Goal: Task Accomplishment & Management: Use online tool/utility

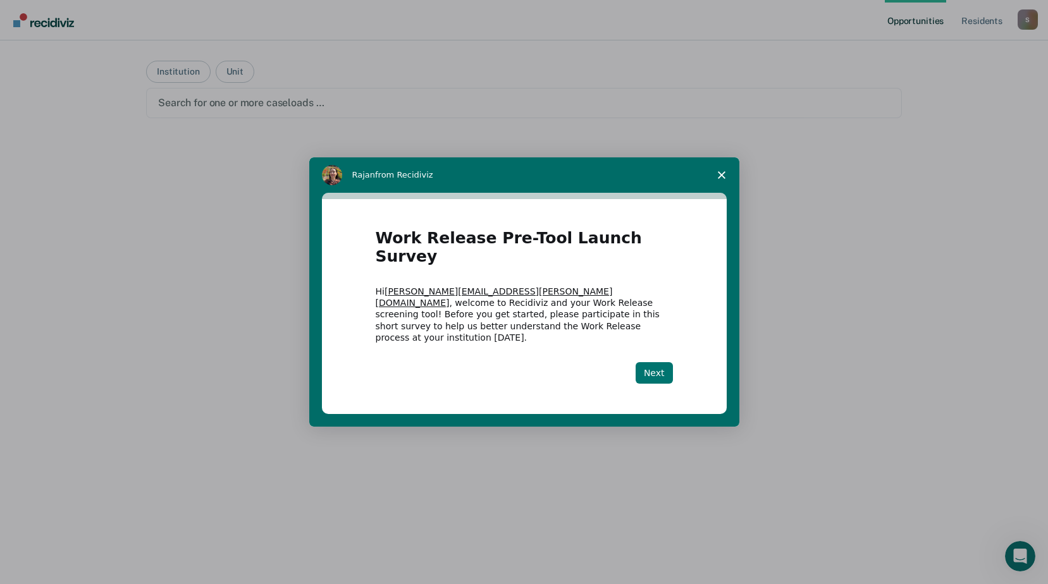
click at [658, 362] on button "Next" at bounding box center [654, 373] width 37 height 22
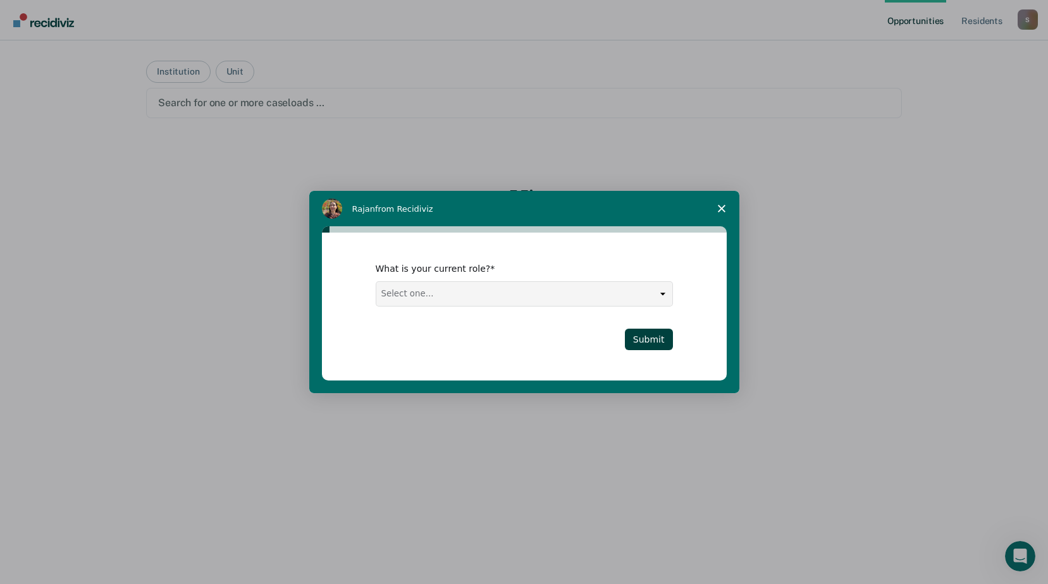
click at [662, 298] on select "Select one... Case Manager FUM Assistant [PERSON_NAME] [PERSON_NAME]" at bounding box center [524, 294] width 296 height 24
select select "Case Manager"
click at [376, 282] on select "Select one... Case Manager FUM Assistant [PERSON_NAME] [PERSON_NAME]" at bounding box center [524, 294] width 296 height 24
click at [645, 342] on button "Submit" at bounding box center [649, 340] width 48 height 22
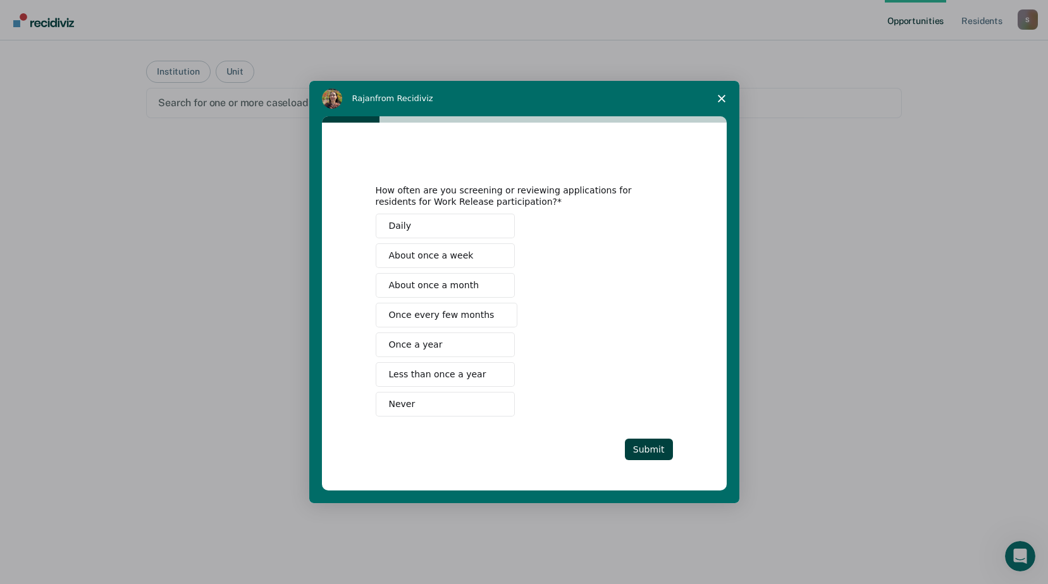
click at [471, 258] on button "About once a week" at bounding box center [445, 256] width 139 height 25
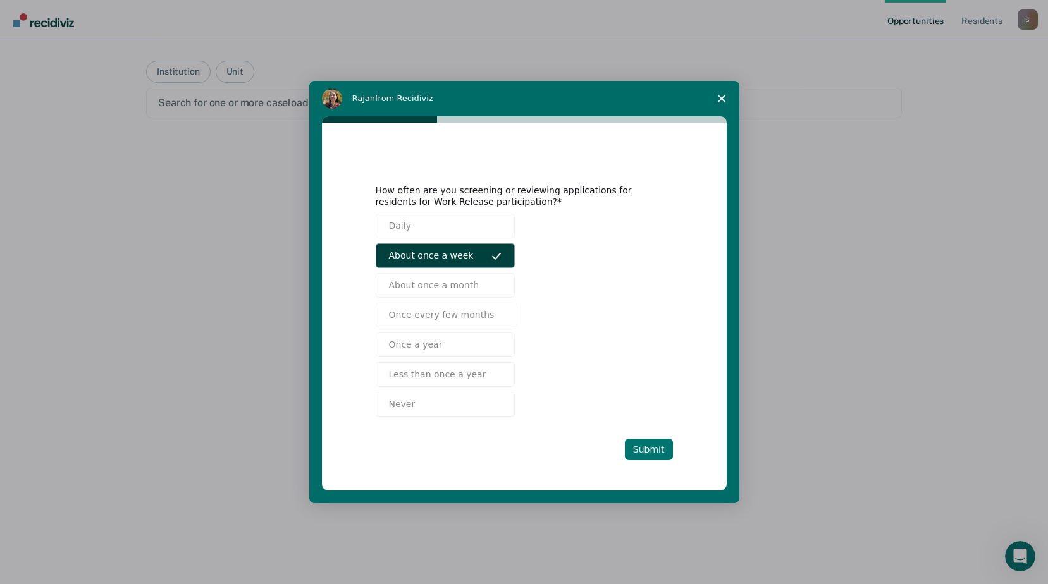
click at [651, 447] on button "Submit" at bounding box center [649, 450] width 48 height 22
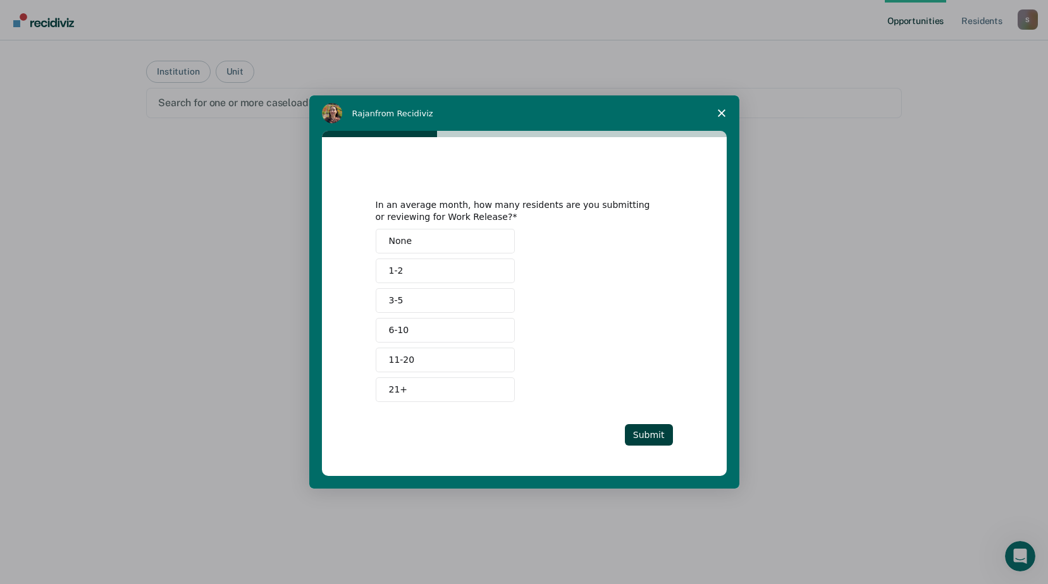
click at [481, 304] on button "3-5" at bounding box center [445, 300] width 139 height 25
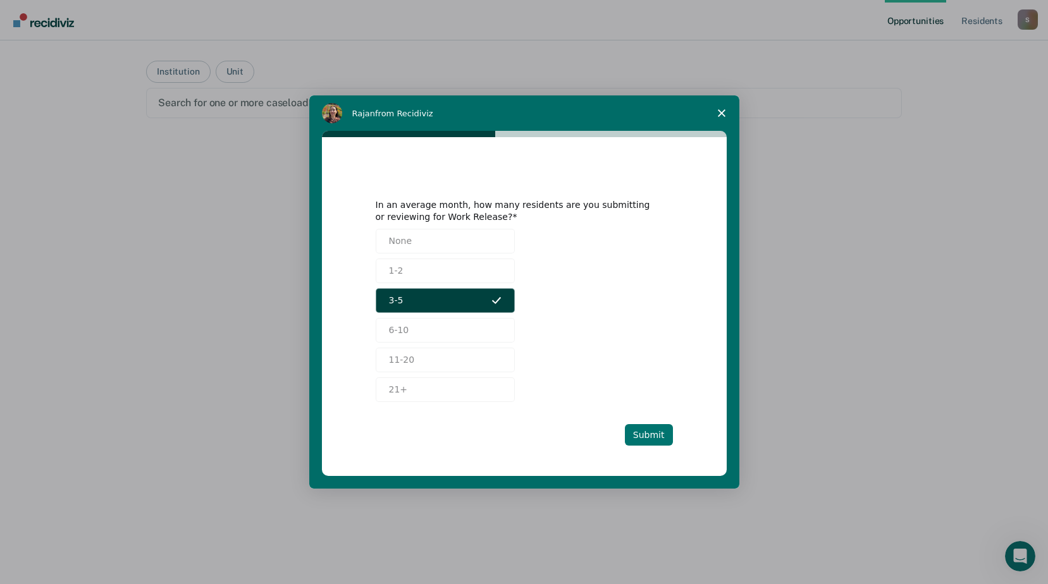
click at [649, 433] on button "Submit" at bounding box center [649, 435] width 48 height 22
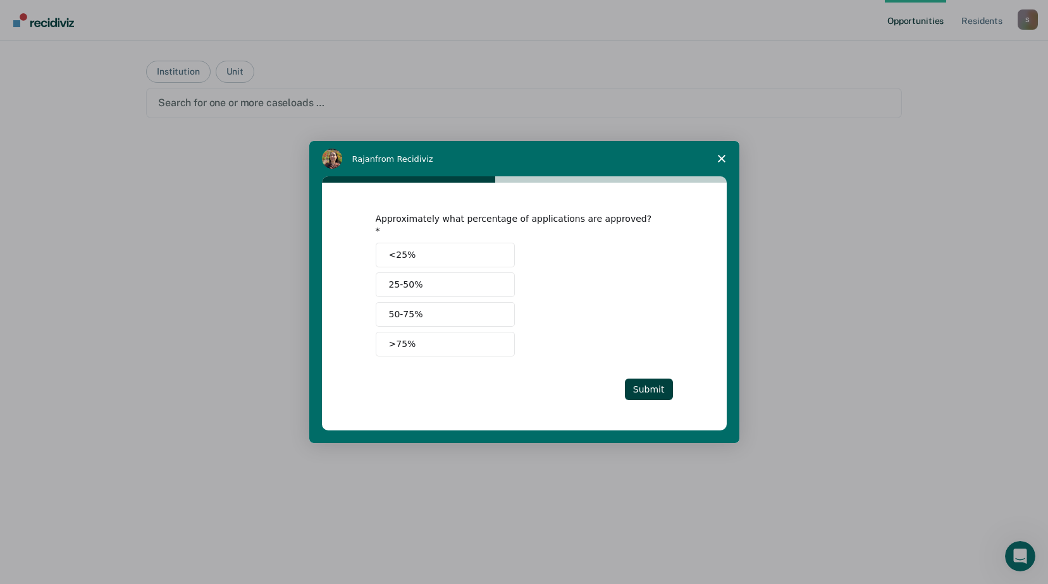
click at [493, 285] on button "25-50%" at bounding box center [445, 285] width 139 height 25
click at [638, 379] on button "Submit" at bounding box center [649, 390] width 48 height 22
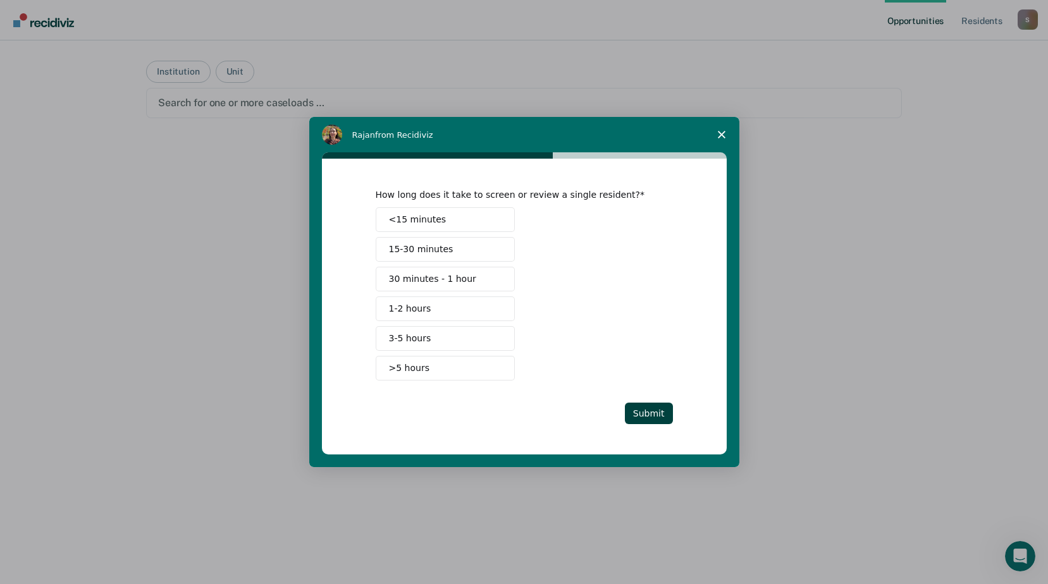
click at [507, 287] on button "30 minutes - 1 hour" at bounding box center [445, 279] width 139 height 25
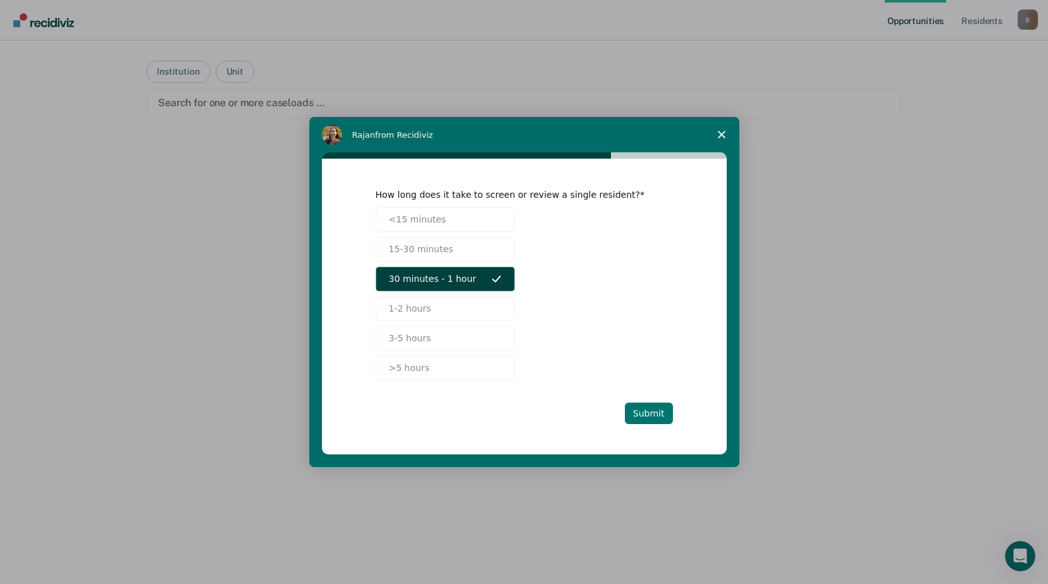
click at [655, 416] on button "Submit" at bounding box center [649, 414] width 48 height 22
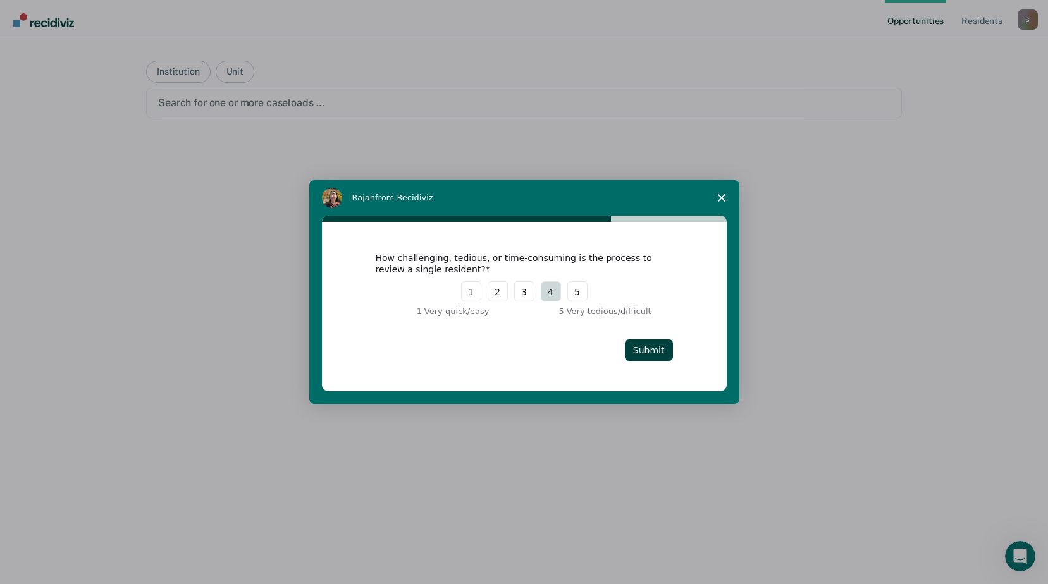
click at [553, 295] on button "4" at bounding box center [551, 291] width 20 height 20
click at [648, 350] on button "Submit" at bounding box center [649, 351] width 48 height 22
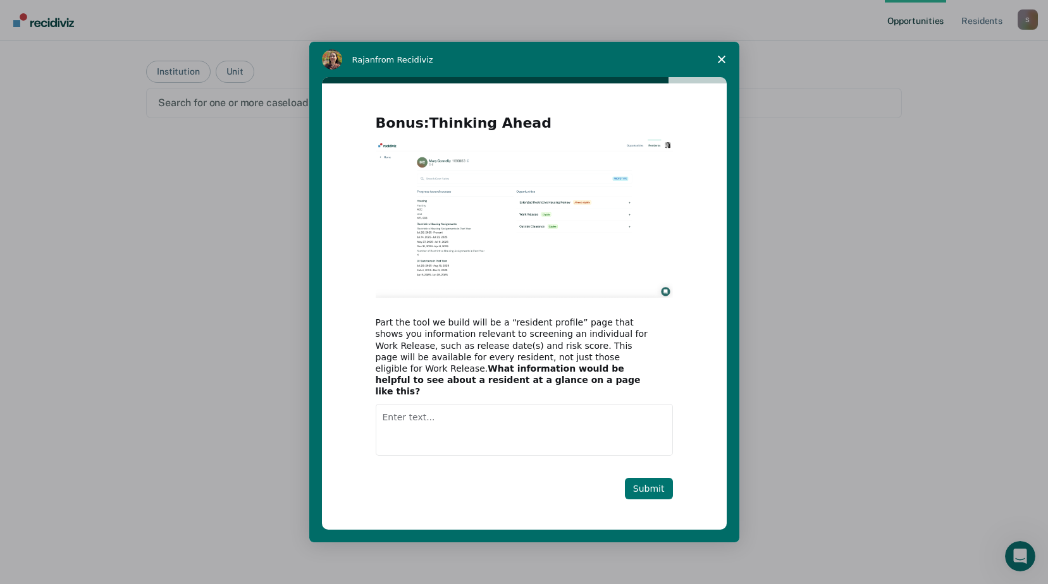
click at [637, 478] on button "Submit" at bounding box center [649, 489] width 48 height 22
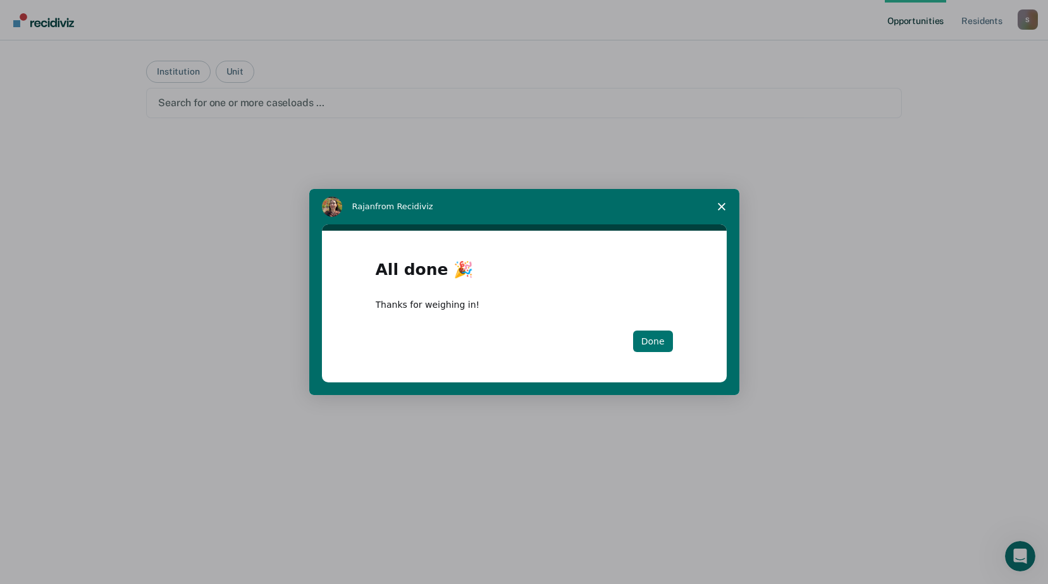
click at [653, 344] on button "Done" at bounding box center [653, 342] width 40 height 22
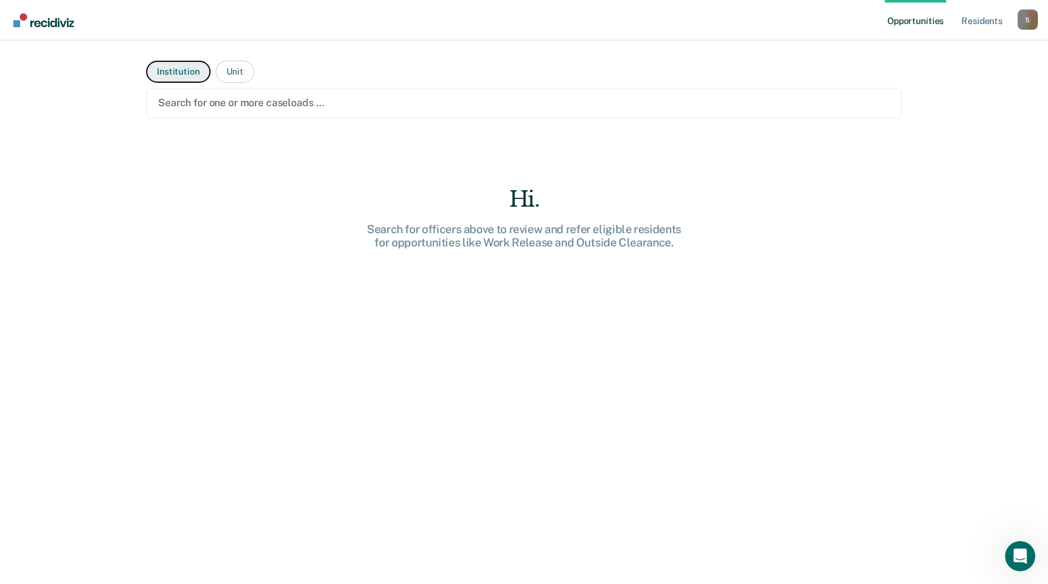
click at [187, 77] on button "Institution" at bounding box center [178, 72] width 64 height 22
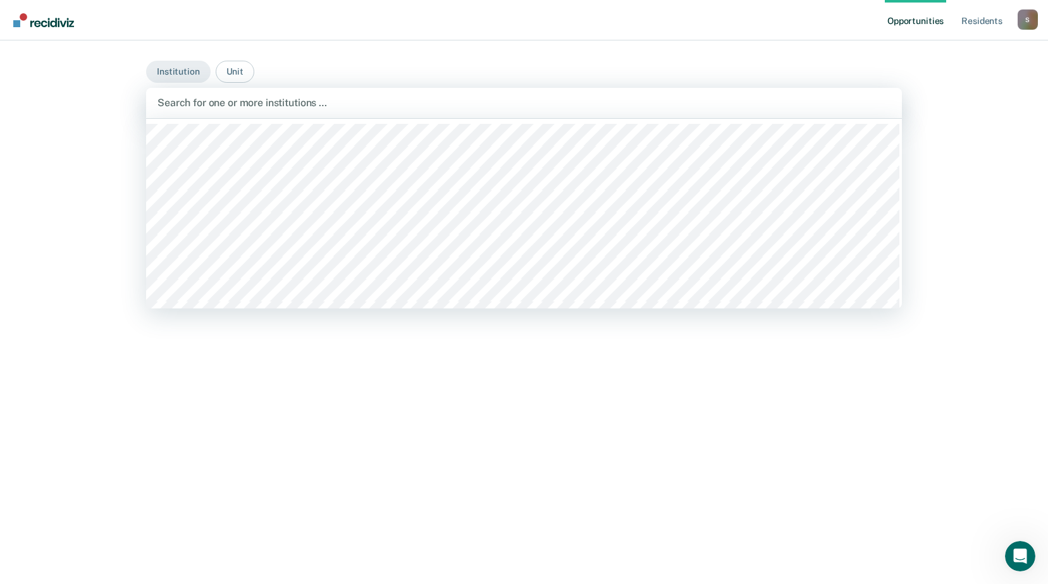
click at [345, 109] on div at bounding box center [523, 103] width 733 height 15
type input "western"
click at [237, 73] on button "Unit" at bounding box center [235, 72] width 39 height 22
click at [271, 106] on div at bounding box center [523, 103] width 733 height 15
type input "[PERSON_NAME]"
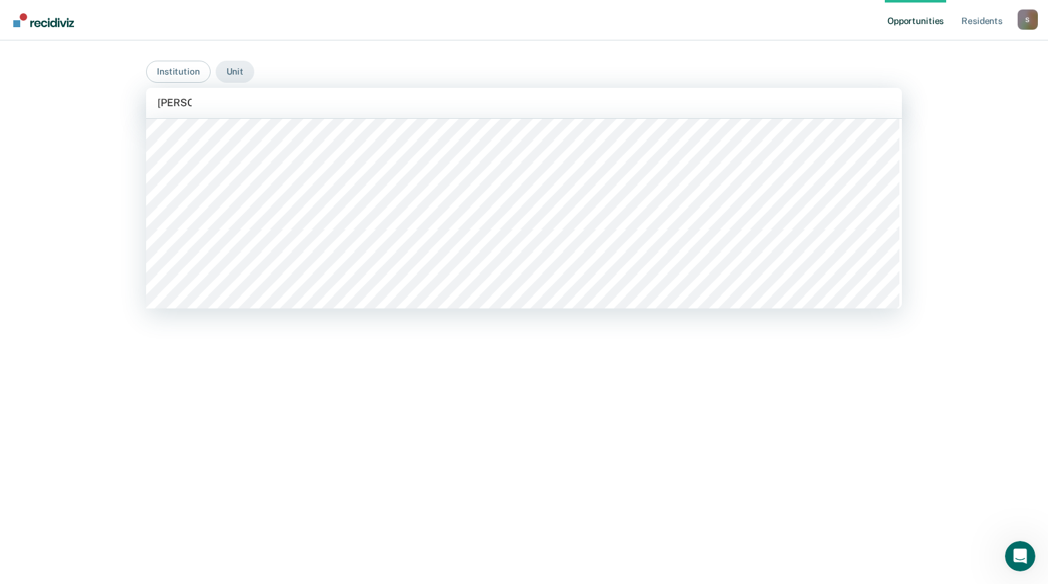
scroll to position [253, 0]
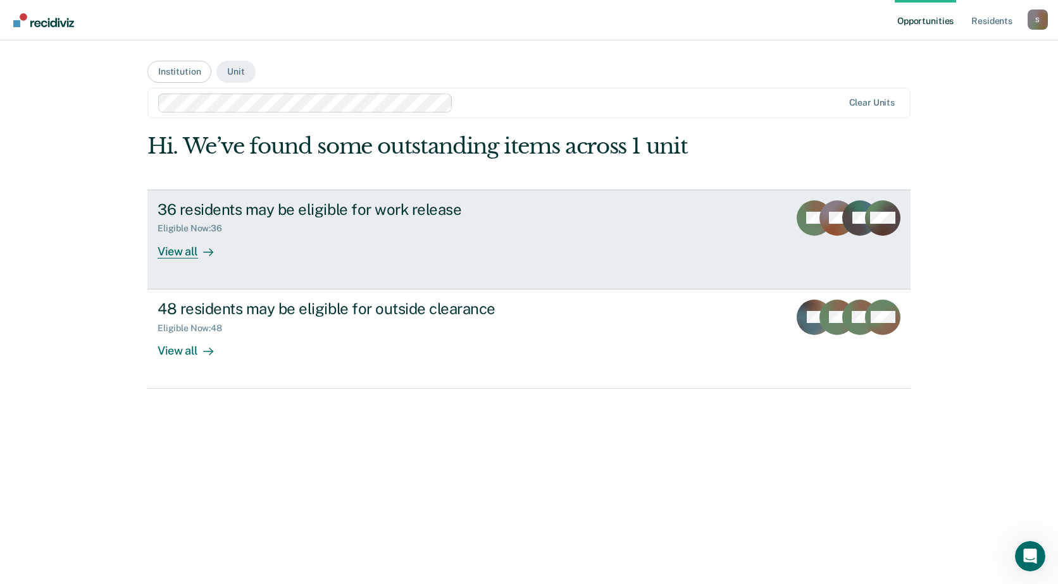
click at [643, 230] on link "36 residents may be eligible for work release Eligible Now : 36 View all DB SB …" at bounding box center [528, 240] width 763 height 100
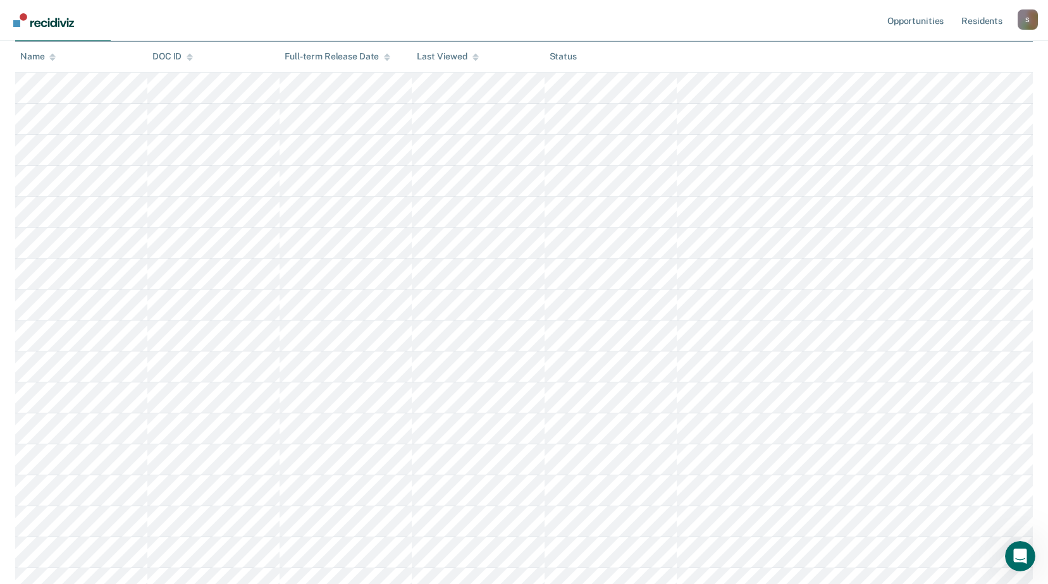
scroll to position [443, 0]
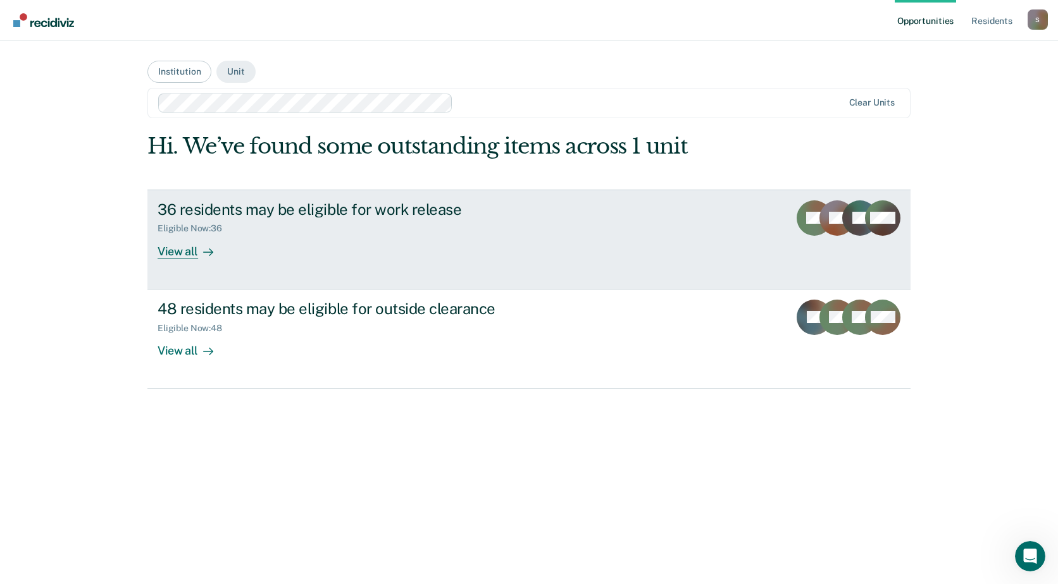
click at [551, 245] on div "36 residents may be eligible for work release Eligible Now : 36 View all" at bounding box center [394, 230] width 474 height 58
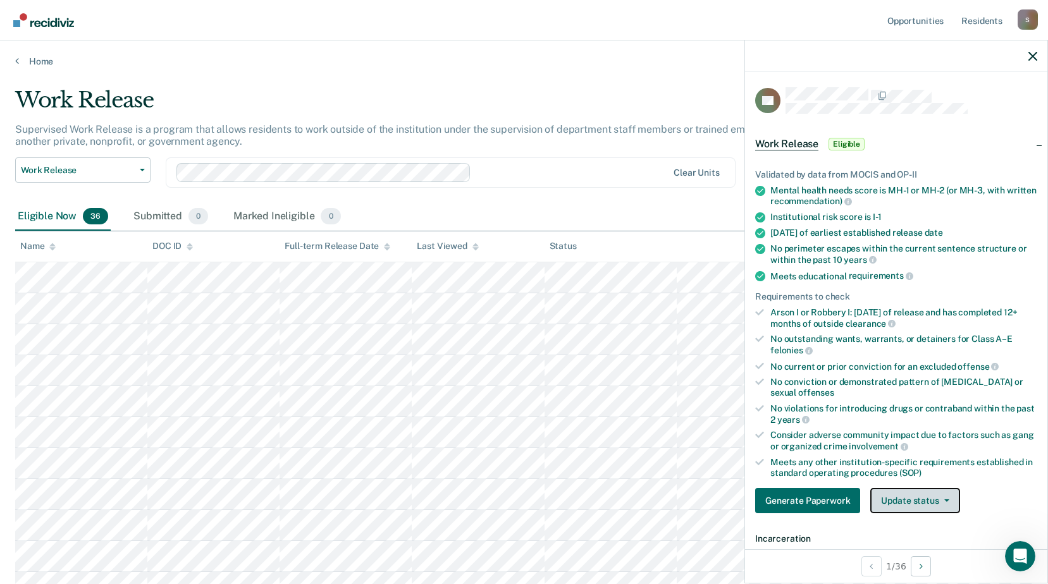
click at [946, 502] on button "Update status" at bounding box center [914, 500] width 89 height 25
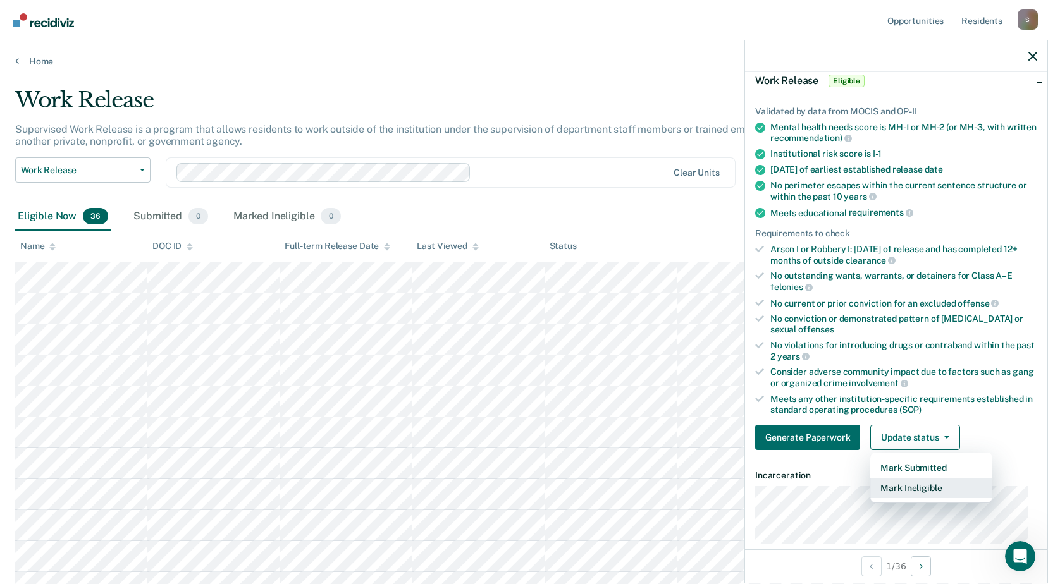
click at [941, 485] on button "Mark Ineligible" at bounding box center [931, 488] width 122 height 20
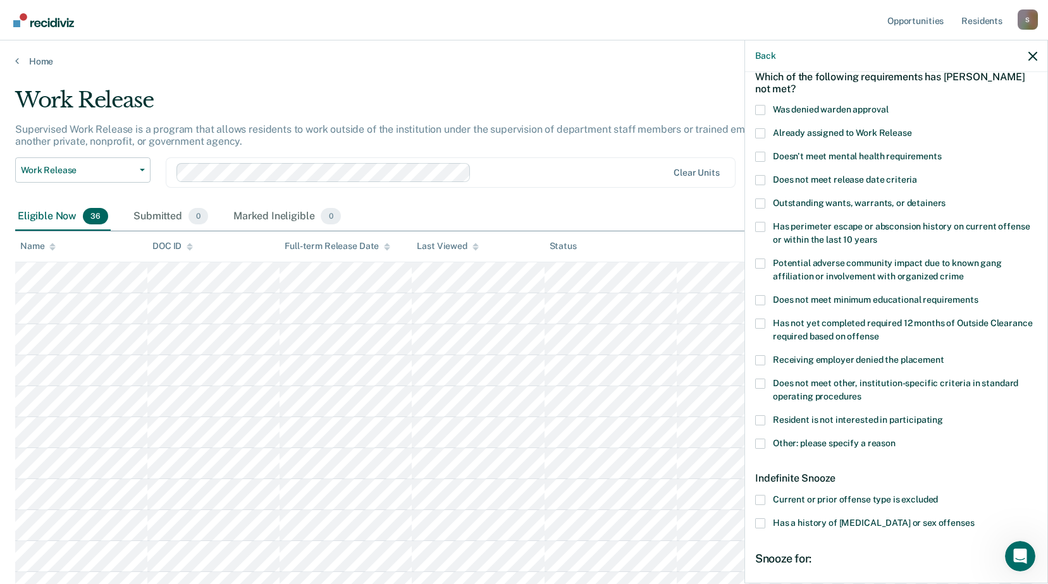
click at [810, 421] on span "Resident is not interested in participating" at bounding box center [858, 420] width 170 height 10
click at [943, 416] on input "Resident is not interested in participating" at bounding box center [943, 416] width 0 height 0
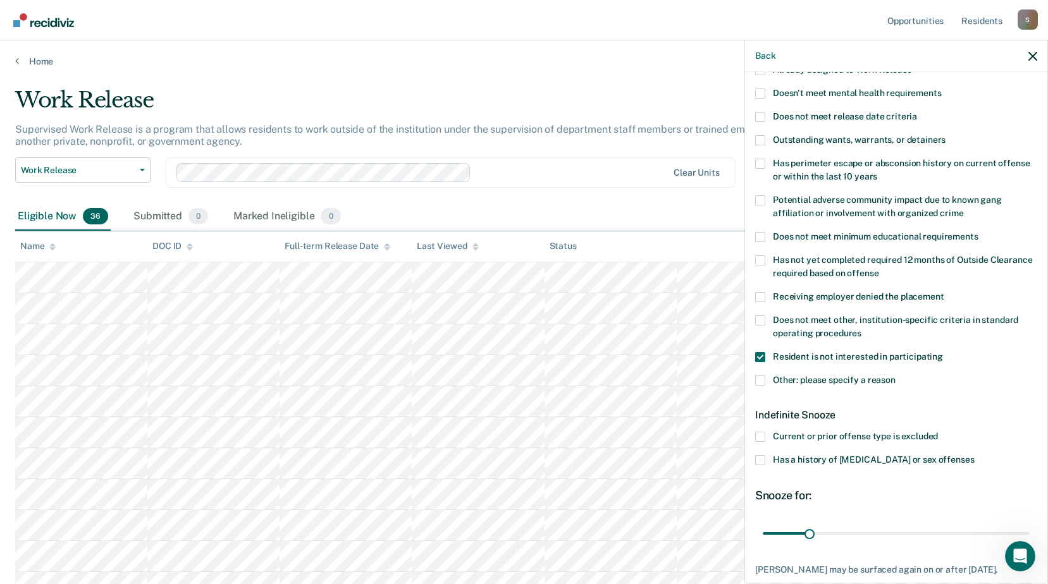
scroll to position [210, 0]
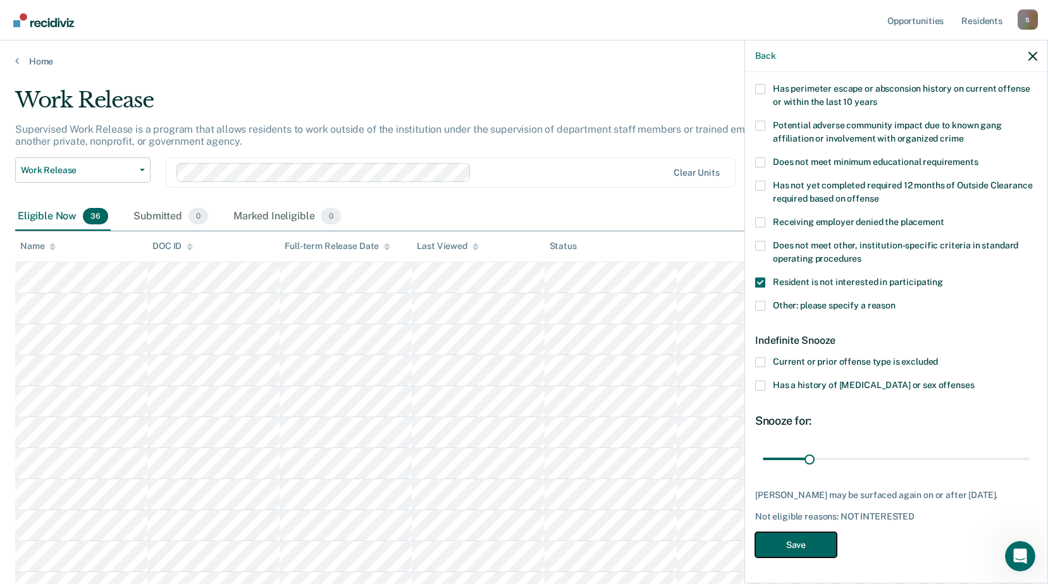
click at [799, 546] on button "Save" at bounding box center [796, 546] width 82 height 26
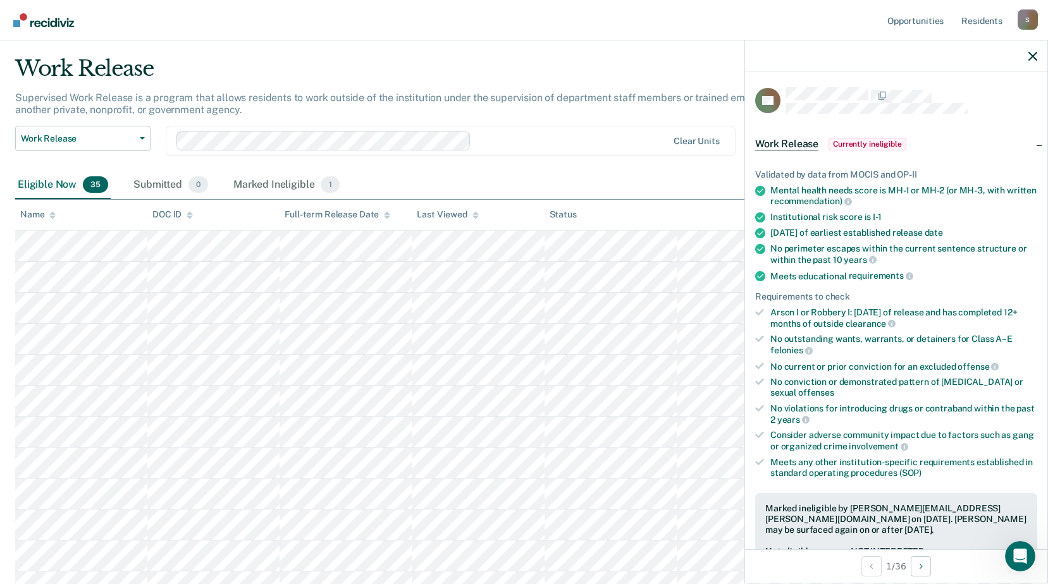
scroll to position [0, 0]
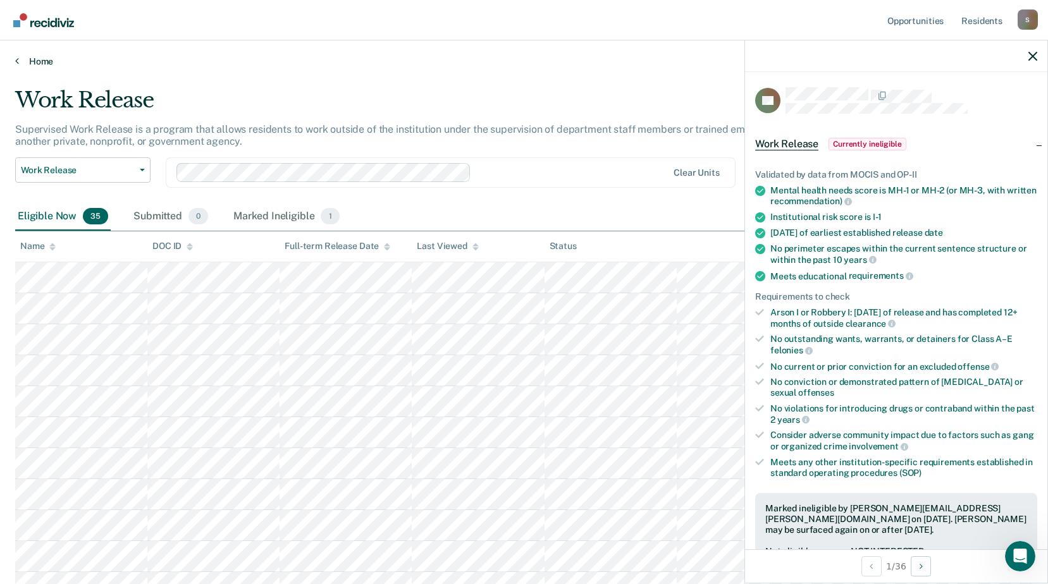
click at [50, 58] on link "Home" at bounding box center [524, 61] width 1018 height 11
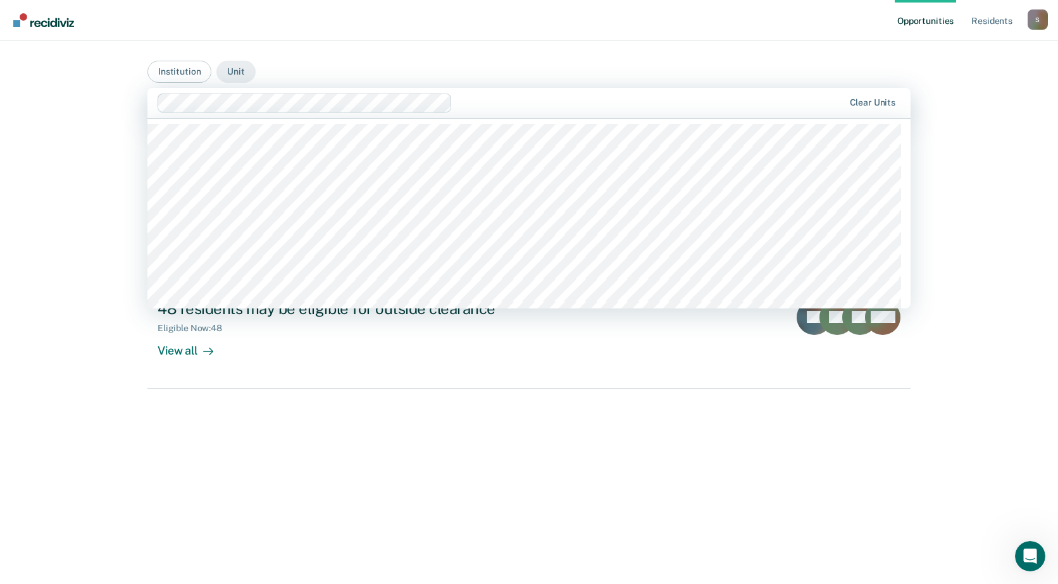
click at [579, 76] on main "Institution Unit 552 results available. Use Up and Down to choose options, pres…" at bounding box center [528, 297] width 793 height 514
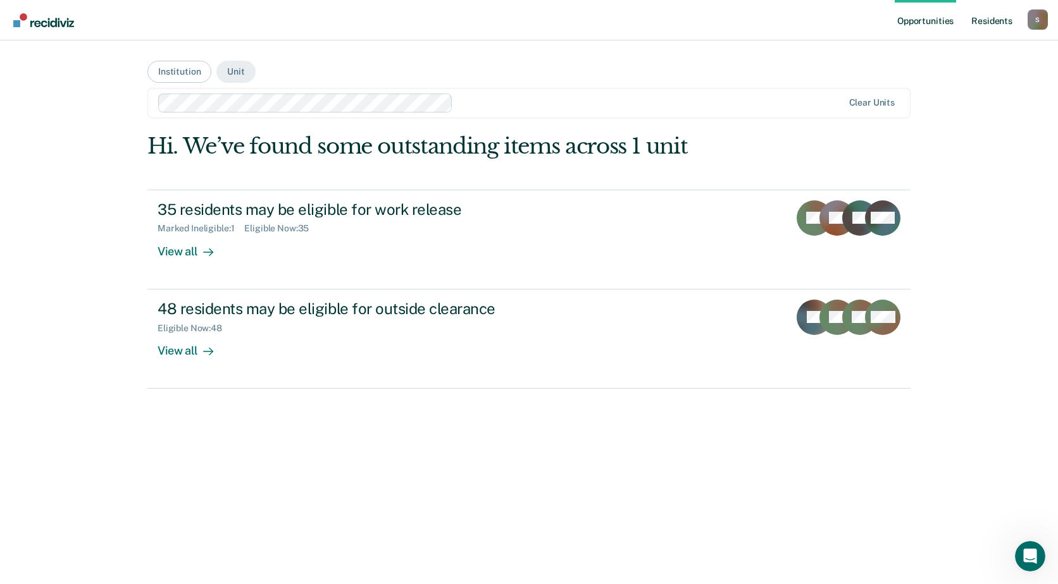
click at [1003, 20] on link "Resident s" at bounding box center [991, 20] width 46 height 40
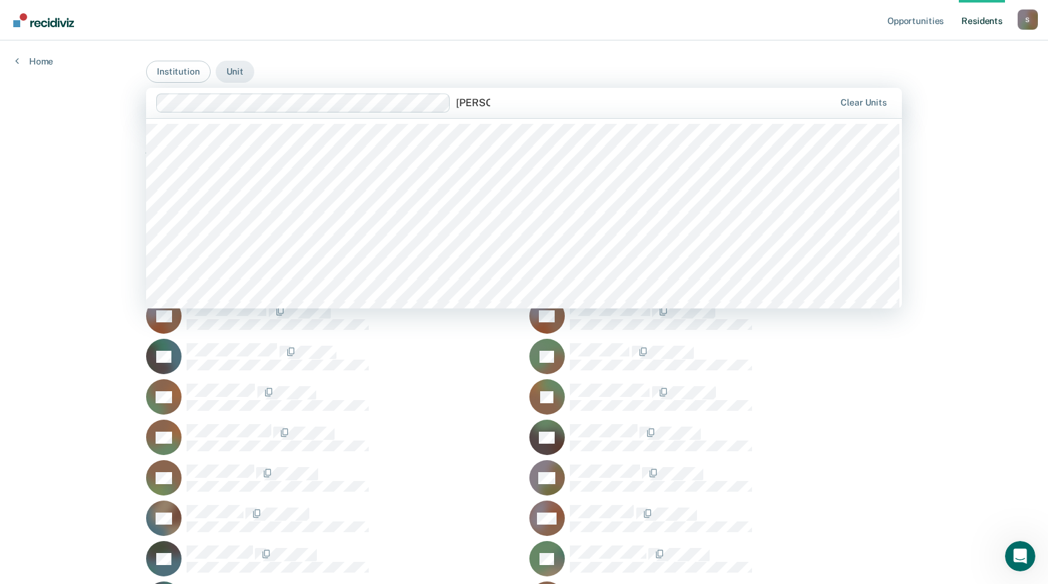
type input "western"
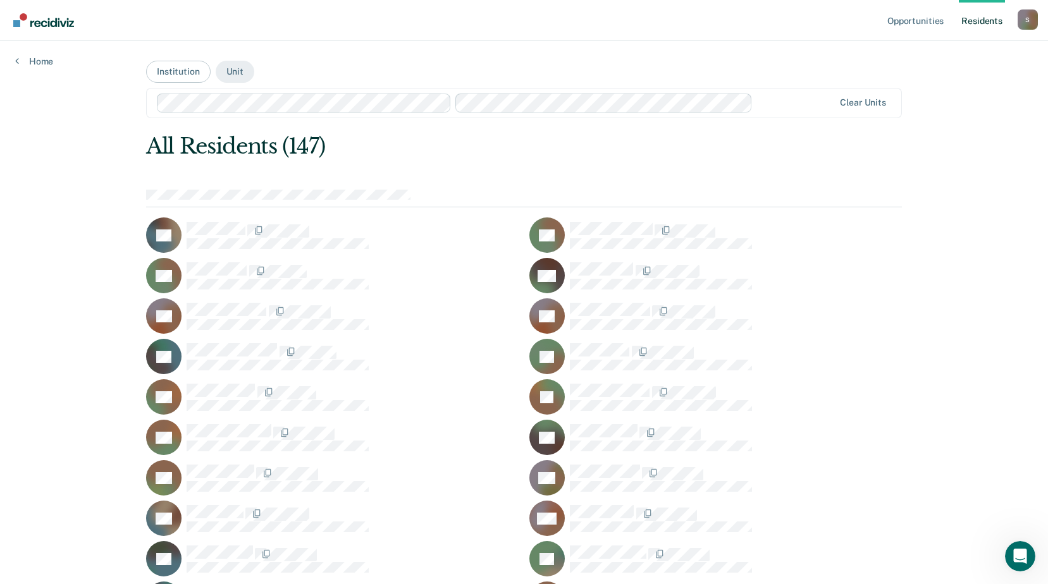
scroll to position [1516, 0]
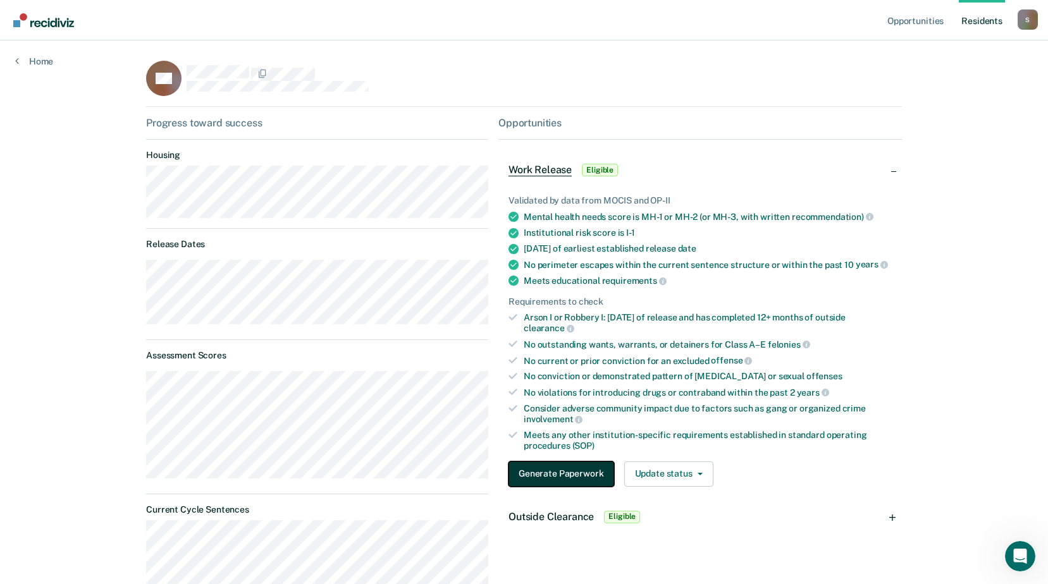
click at [540, 476] on button "Generate Paperwork" at bounding box center [561, 474] width 105 height 25
